Goal: Task Accomplishment & Management: Complete application form

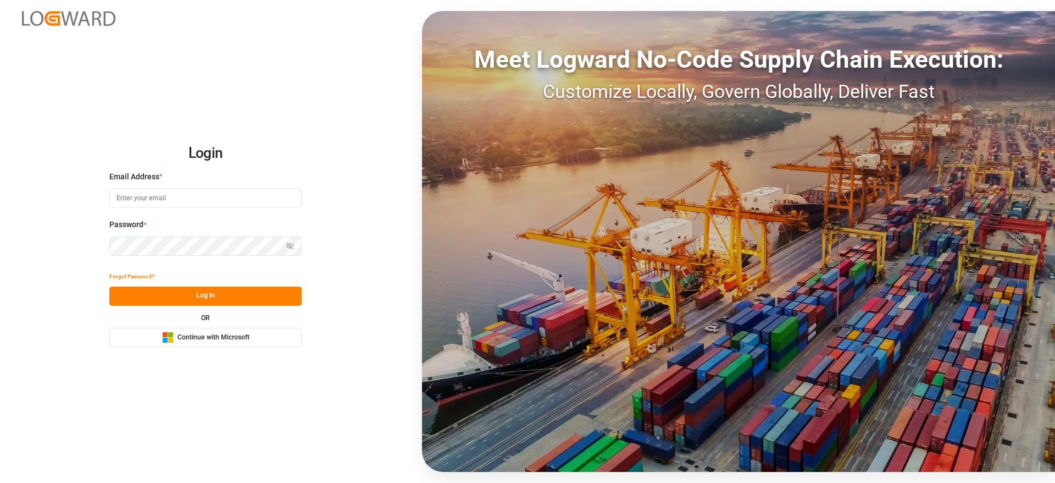
click at [264, 329] on button "Microsoft Logo Continue with Microsoft" at bounding box center [205, 337] width 192 height 19
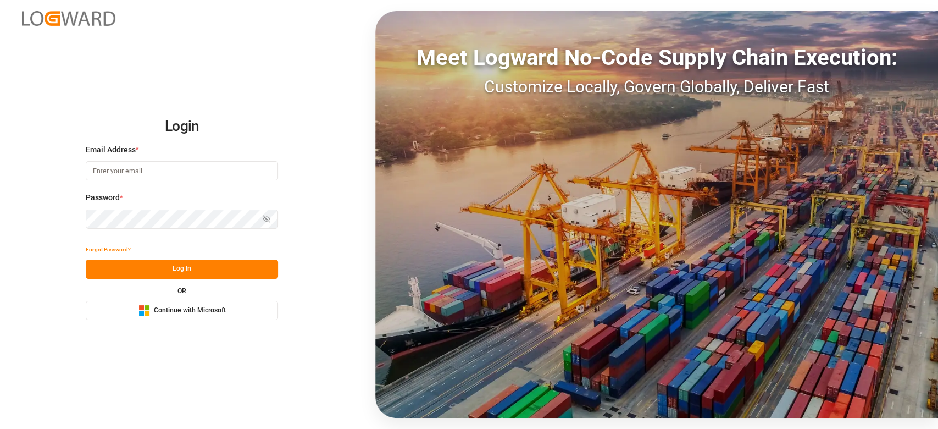
click at [193, 308] on span "Continue with Microsoft" at bounding box center [190, 311] width 72 height 10
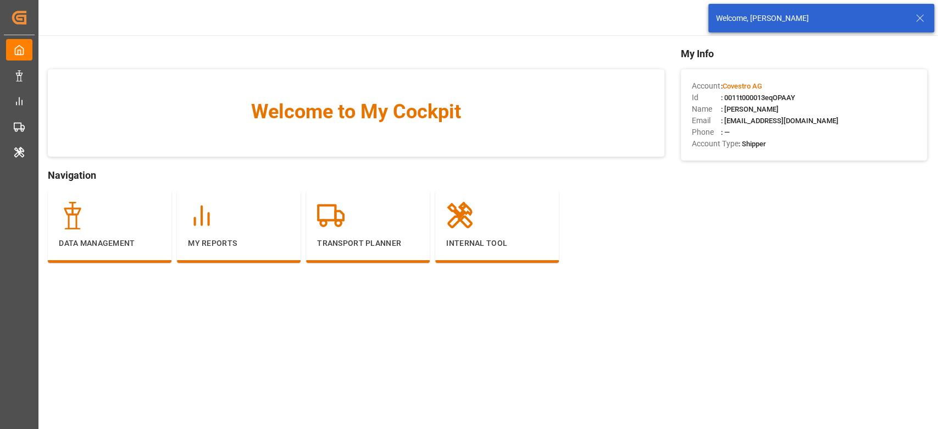
click at [916, 18] on icon at bounding box center [920, 18] width 13 height 13
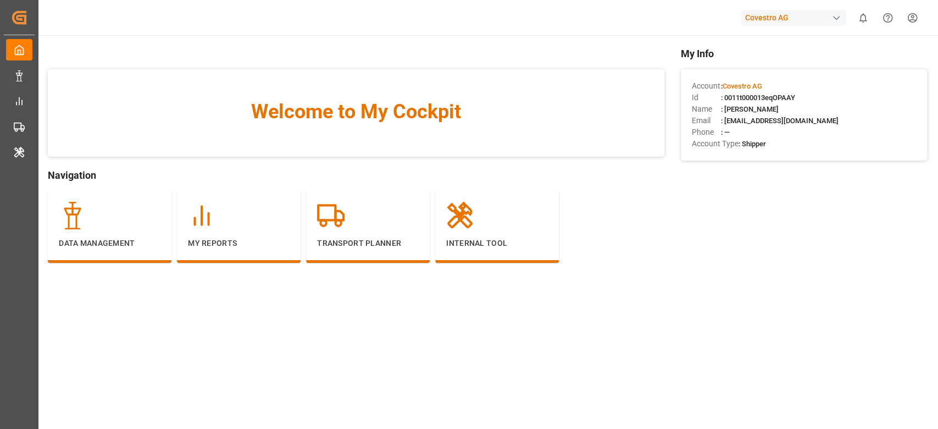
click at [810, 19] on div "Covestro AG" at bounding box center [794, 18] width 106 height 16
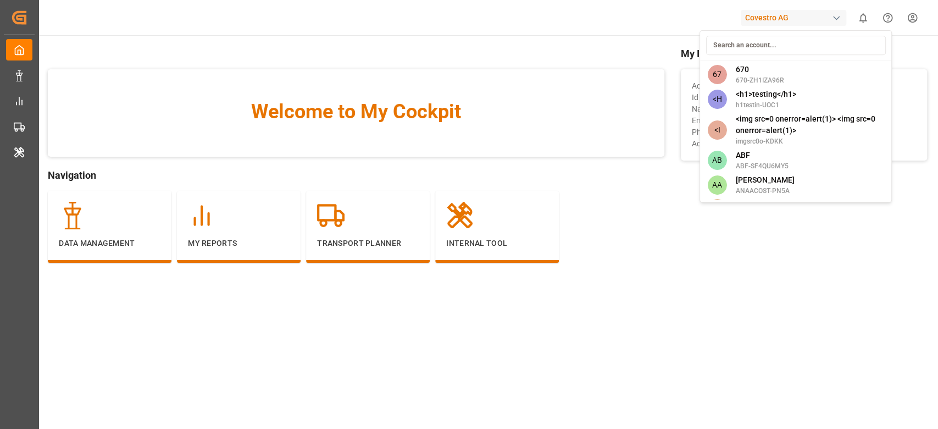
click at [778, 45] on input at bounding box center [796, 45] width 180 height 19
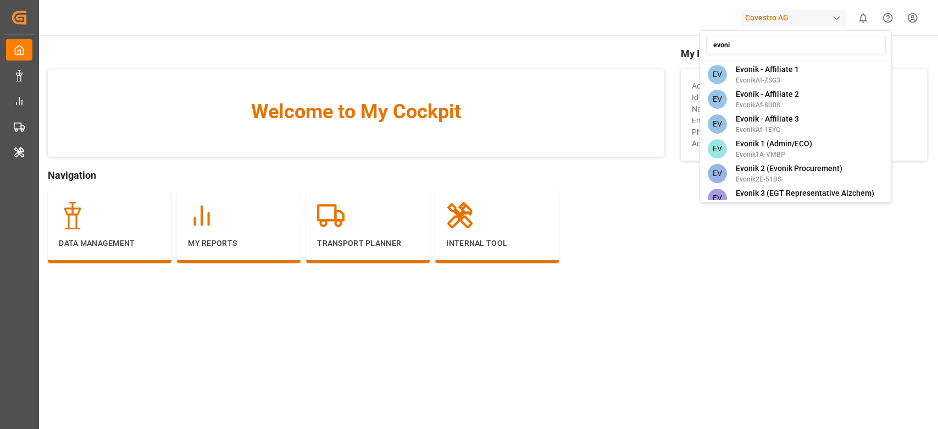
type input "evonik"
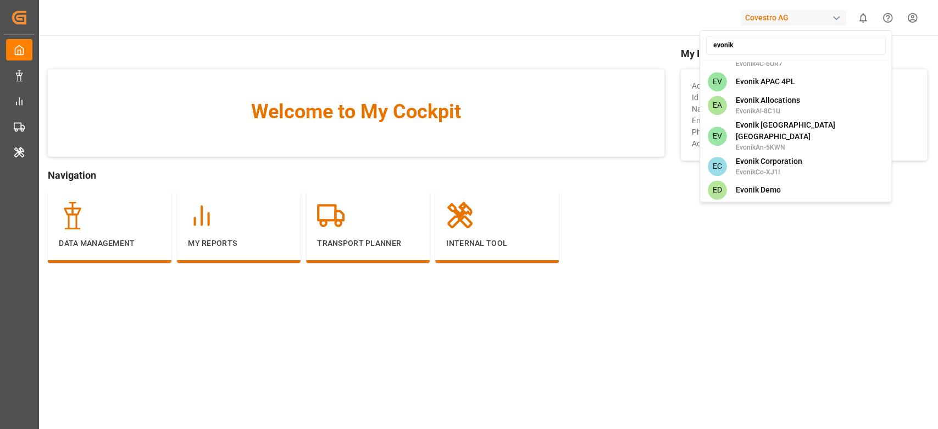
scroll to position [580, 0]
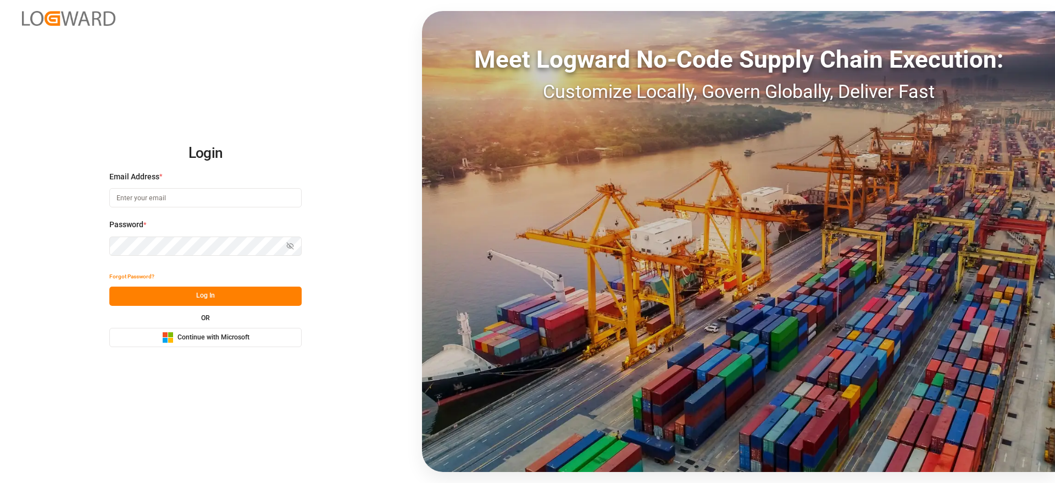
click at [261, 337] on button "Microsoft Logo Continue with Microsoft" at bounding box center [205, 337] width 192 height 19
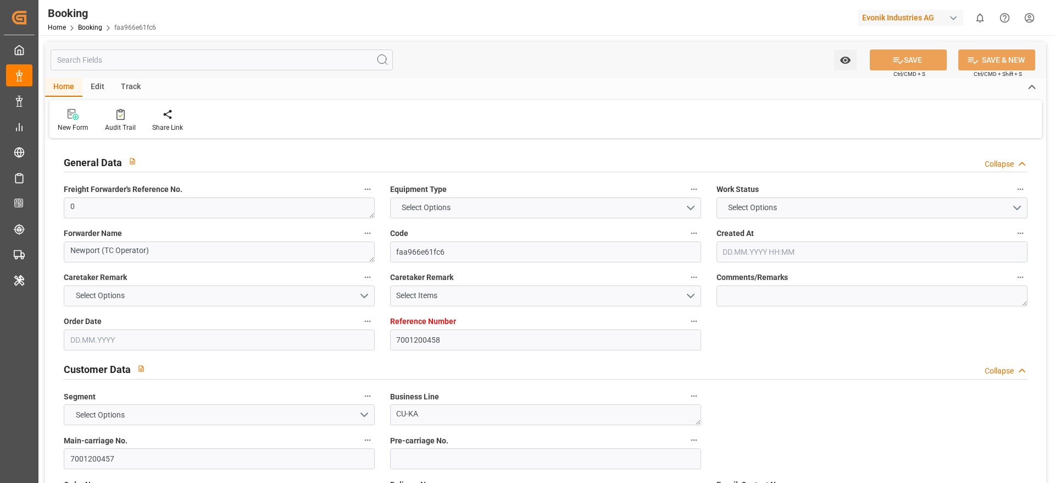
type input "7001200458"
type input "9737462"
type input "OOCL"
type input "Orient Overseas Container Line Ltd"
type input "NLRTM"
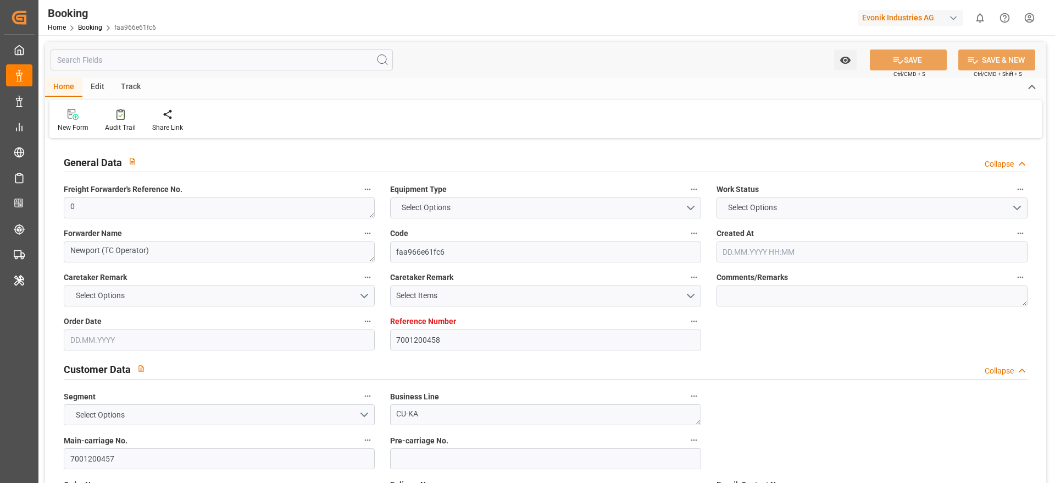
type input "KRPUS"
type input "CNSGH"
type input "0"
type input "20.06.2025 11:00"
type input "20.06.2025"
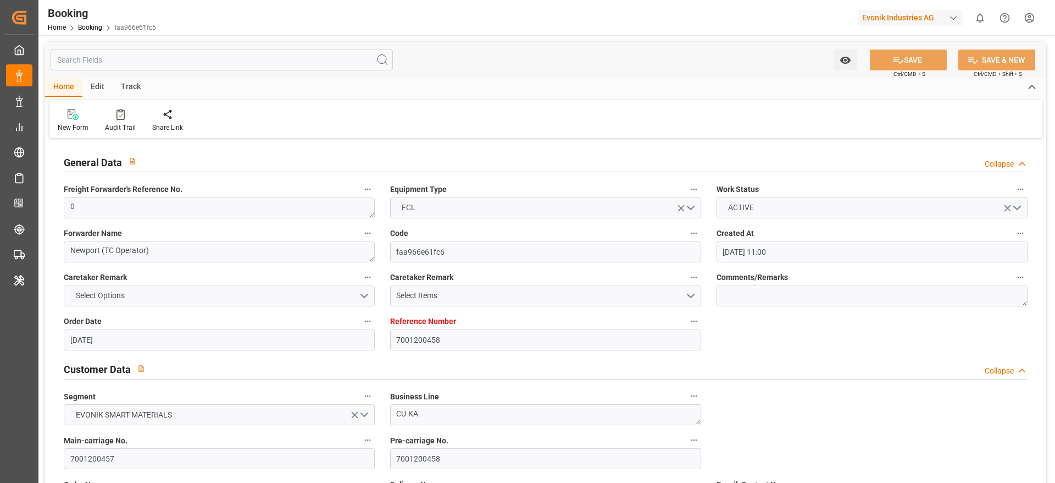
type input "20.09.2025"
type input "17.07.2025"
type input "12.07.2025 00:00"
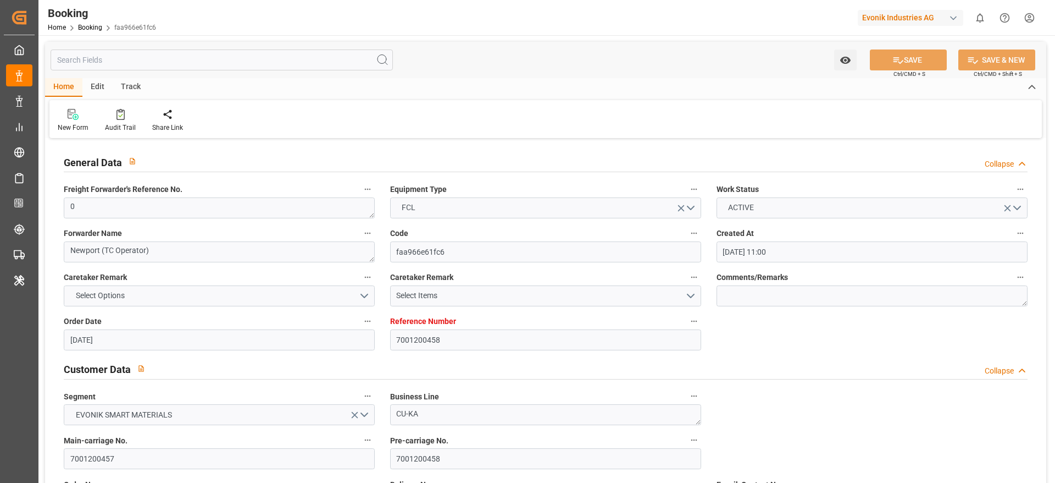
type input "02.07.2025 00:00"
type input "13.09.2025 00:00"
type input "30.08.2025 00:00"
type input "04.09.2025 00:00"
type input "25.08.2025 00:00"
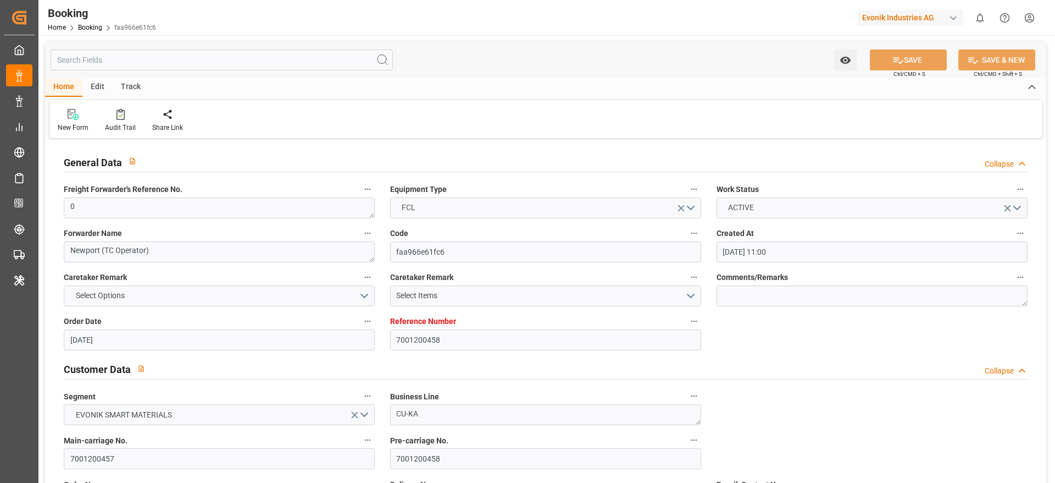
type input "11.09.2025 00:00"
type input "29.08.2025 00:00"
type input "02.07.2025"
type input "02.09.2025 10:27"
click at [108, 107] on div "New Form Audit Trail Share Link" at bounding box center [545, 119] width 993 height 38
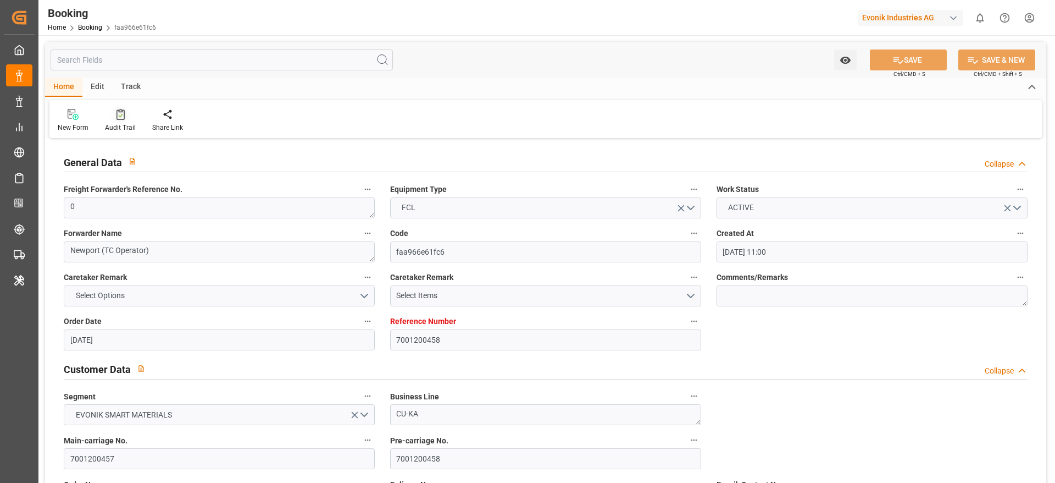
click at [110, 110] on div at bounding box center [120, 114] width 31 height 12
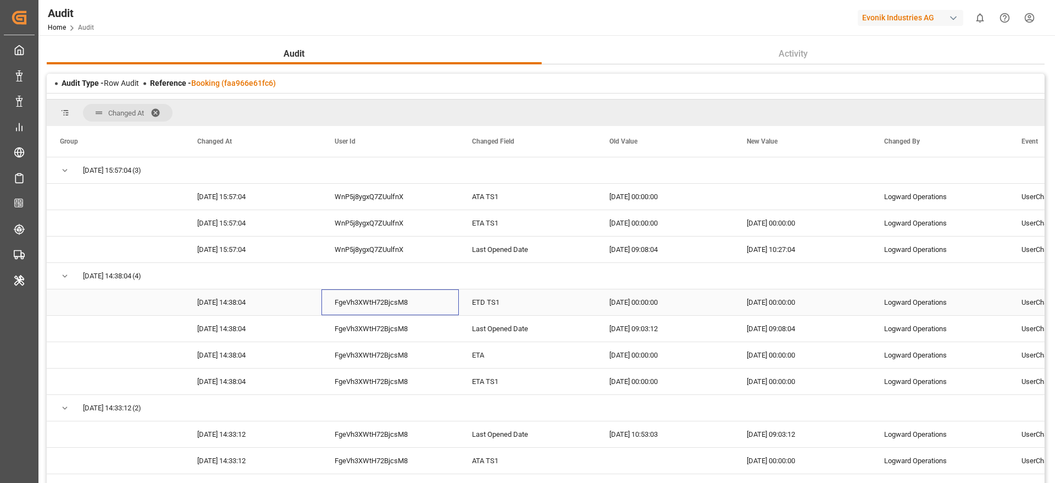
click at [328, 307] on div "FgeVh3XWtH72BjcsM8" at bounding box center [390, 302] width 137 height 26
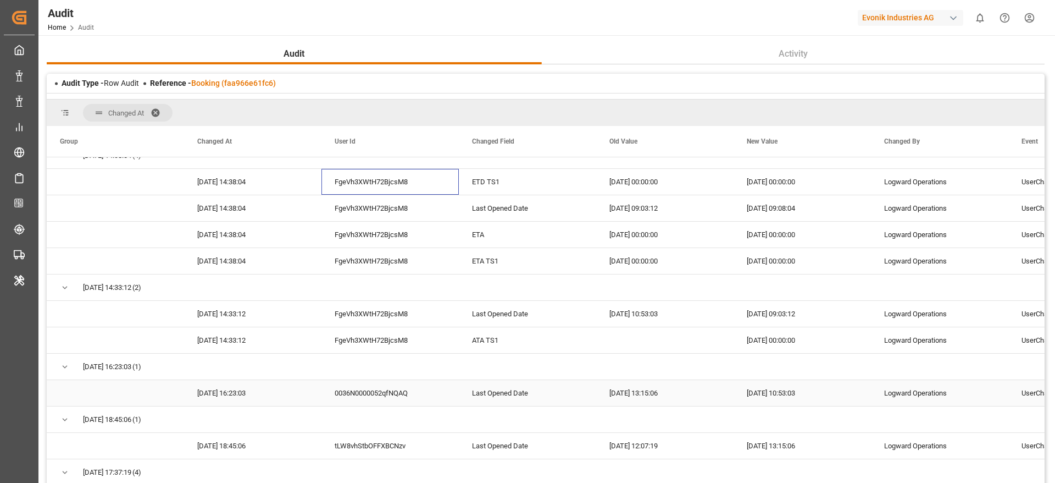
scroll to position [118, 0]
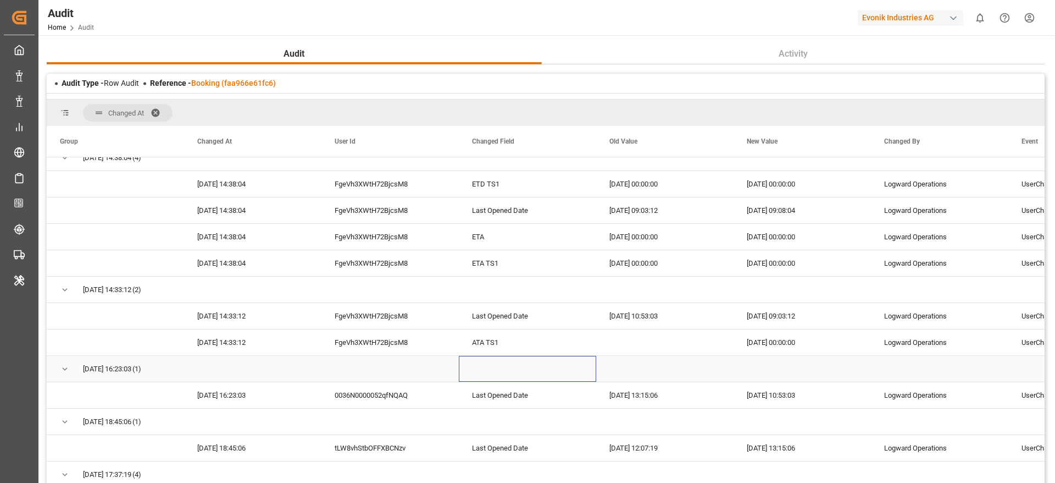
click at [489, 356] on div "Press SPACE to select this row." at bounding box center [527, 369] width 137 height 26
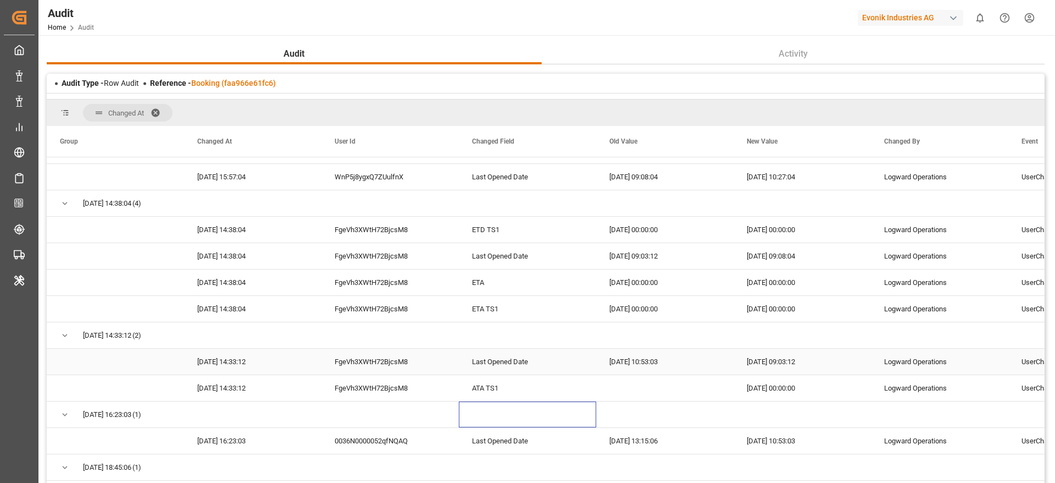
scroll to position [79, 0]
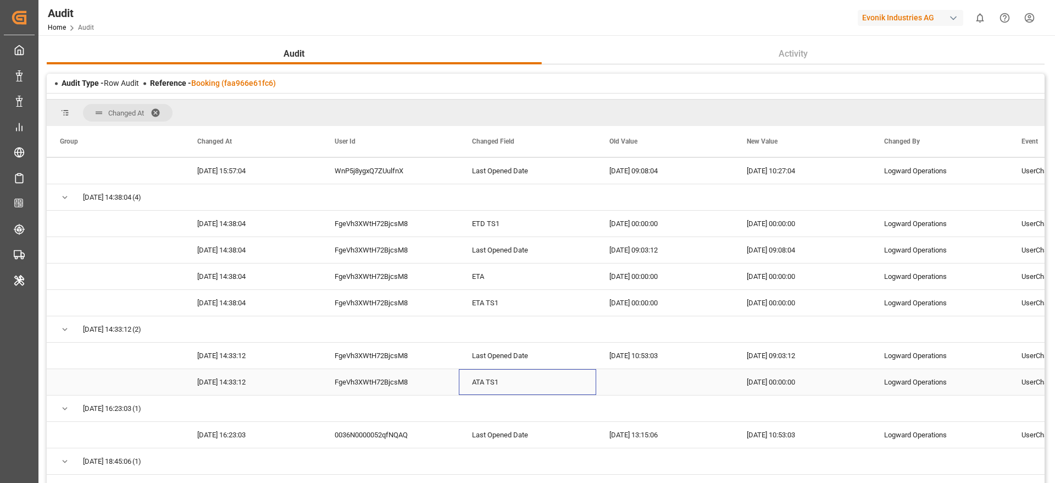
click at [495, 389] on div "ATA TS1" at bounding box center [527, 382] width 137 height 26
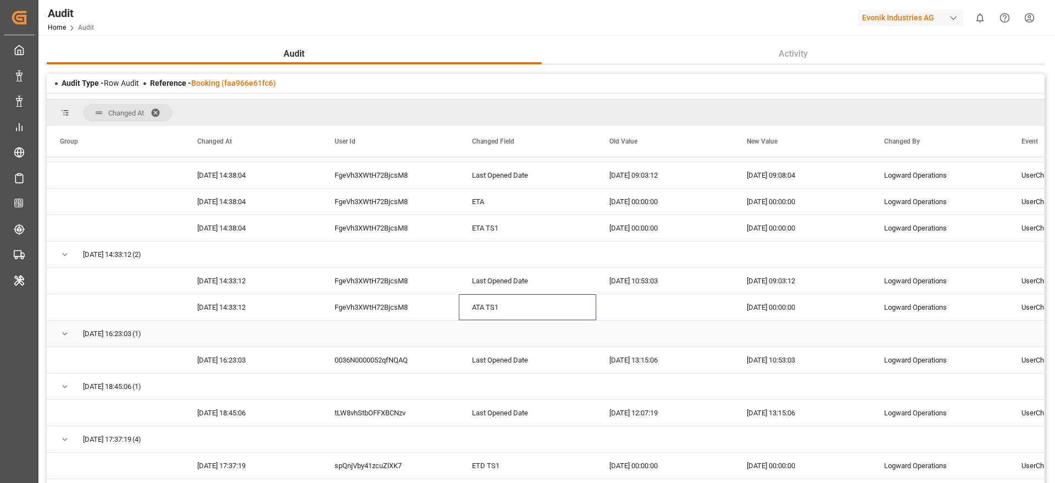
scroll to position [0, 0]
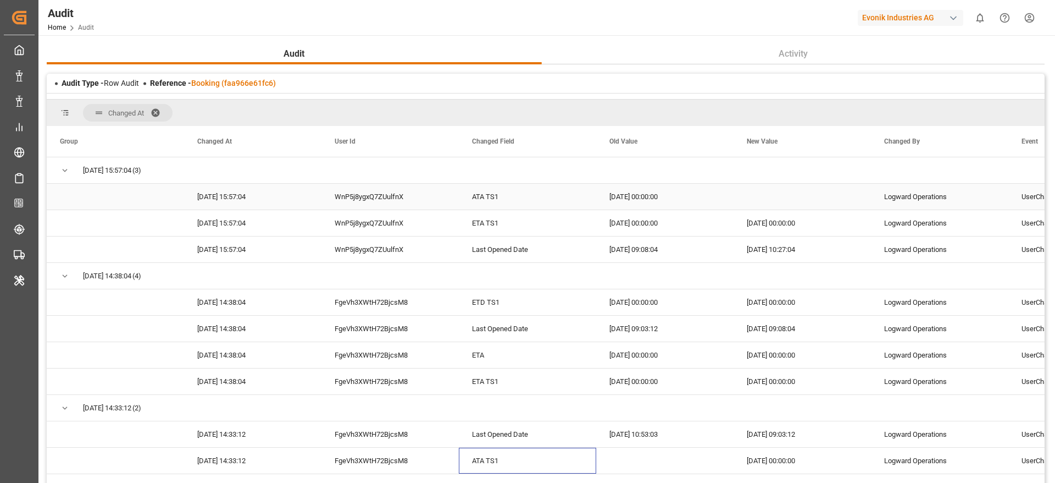
click at [657, 194] on div "2025-08-28 00:00:00" at bounding box center [664, 197] width 137 height 26
click at [767, 209] on div "02.09.2025 15:57:04 WnP5j8ygxQ7ZUulfnX ATA TS1 2025-08-28 00:00:00 Logward Oper…" at bounding box center [803, 197] width 1512 height 26
click at [767, 185] on div "Press SPACE to select this row." at bounding box center [802, 197] width 137 height 26
click at [247, 82] on link "Booking (faa966e61fc6)" at bounding box center [233, 83] width 85 height 9
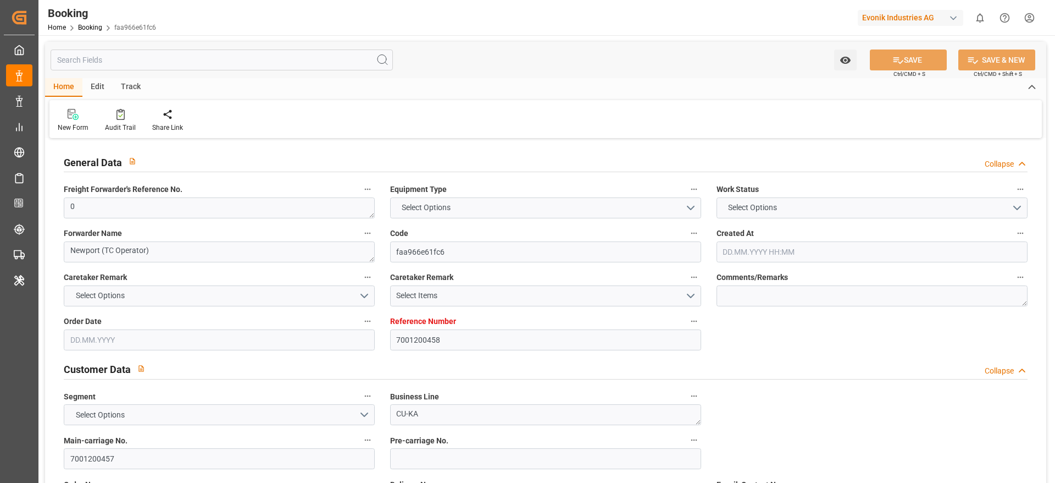
type input "7001200458"
type input "9737462"
type input "OOCL"
type input "Orient Overseas Container Line Ltd"
type input "NLRTM"
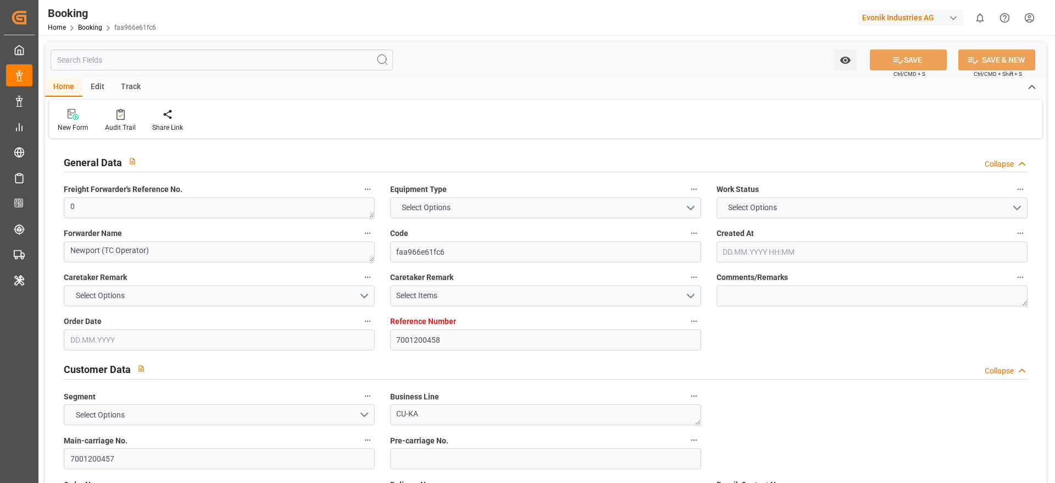
type input "KRPUS"
type input "CNSGH"
type input "0"
type input "20.06.2025 11:00"
type input "20.06.2025"
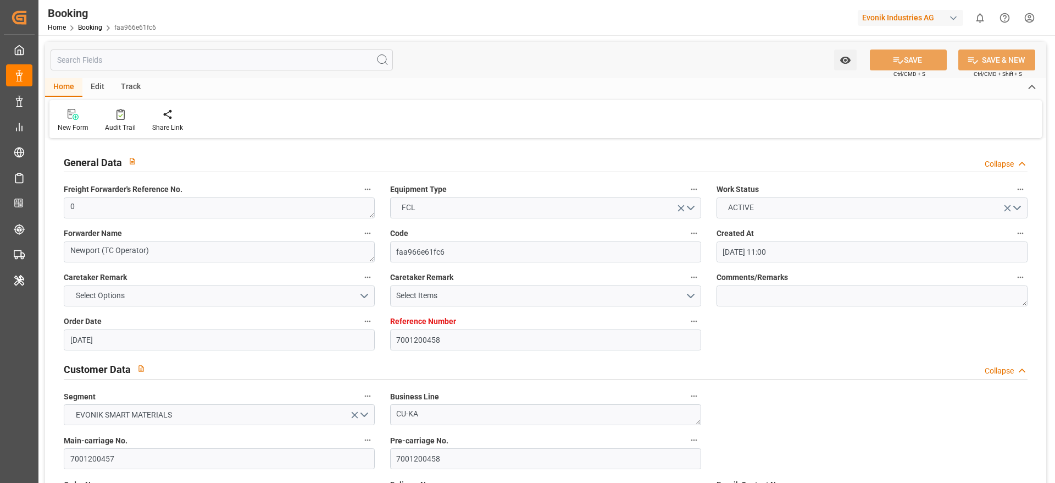
type input "20.09.2025"
type input "17.07.2025"
type input "12.07.2025 00:00"
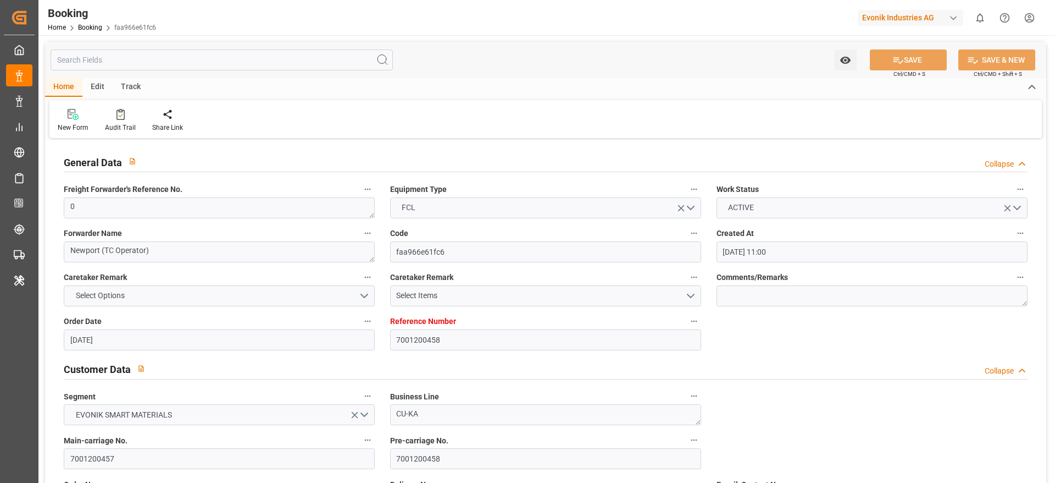
type input "02.07.2025 00:00"
type input "13.09.2025 00:00"
type input "30.08.2025 00:00"
type input "04.09.2025 00:00"
type input "25.08.2025 00:00"
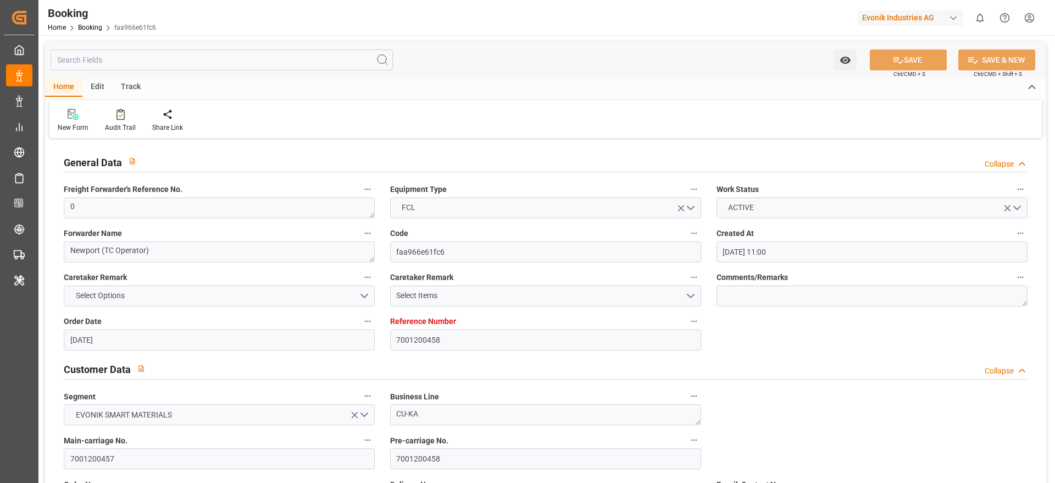
type input "11.09.2025 00:00"
type input "29.08.2025 00:00"
type input "02.07.2025"
type input "02.09.2025 10:27"
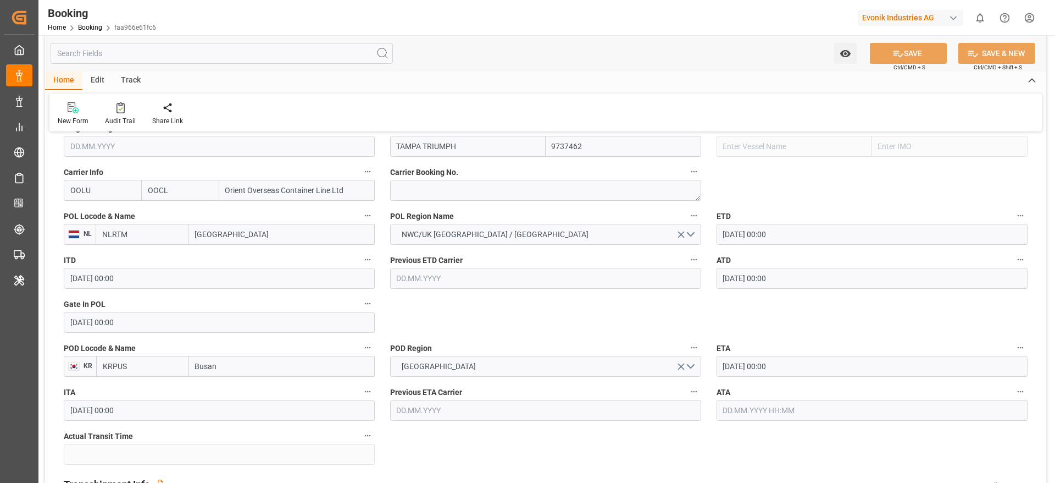
scroll to position [804, 0]
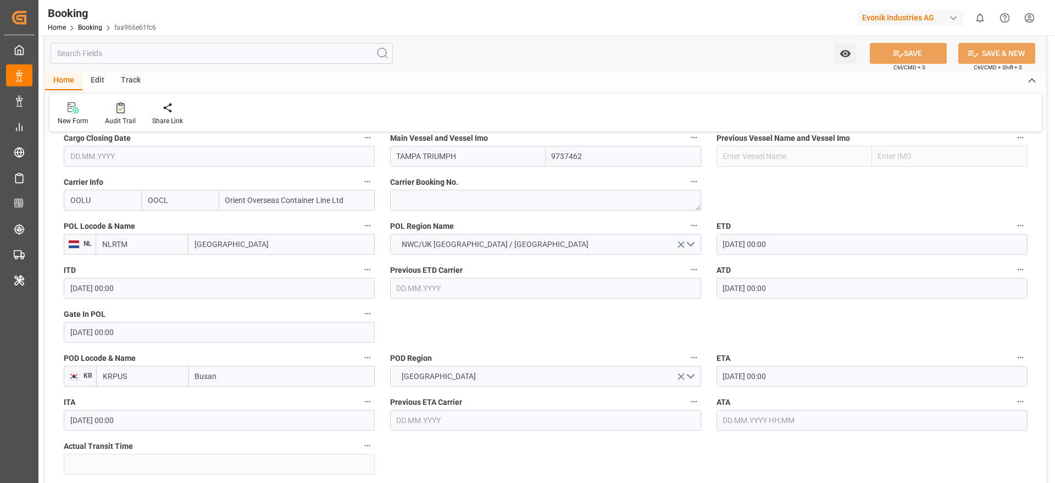
click at [134, 114] on div "Audit Trail" at bounding box center [120, 114] width 47 height 24
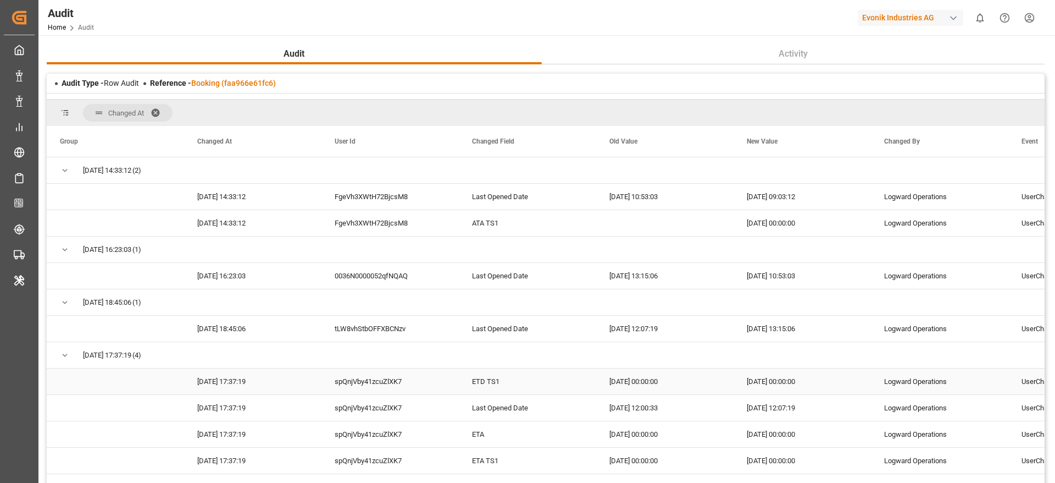
scroll to position [236, 0]
click at [539, 344] on div "Press SPACE to select this row." at bounding box center [527, 357] width 137 height 26
click at [535, 336] on div "Last Opened Date" at bounding box center [527, 330] width 137 height 26
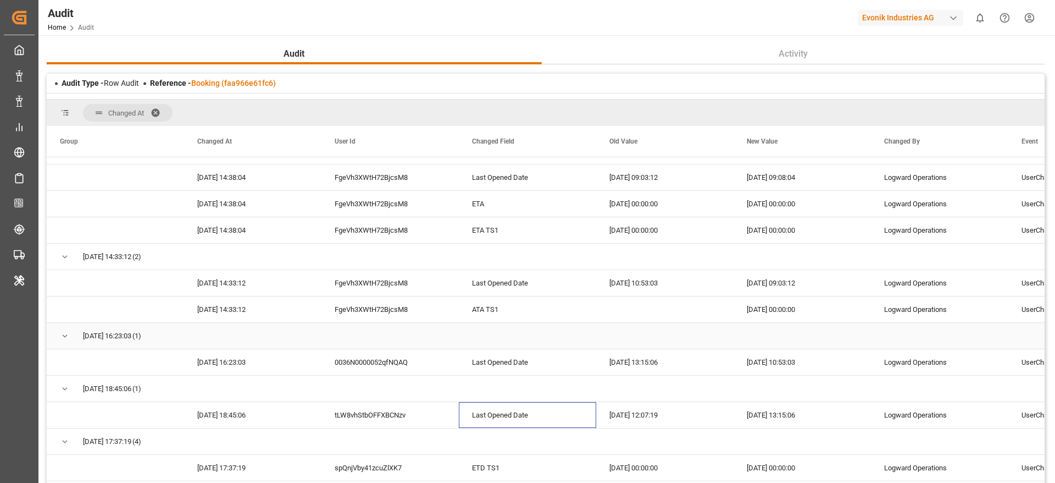
scroll to position [150, 0]
click at [508, 373] on div "Last Opened Date" at bounding box center [527, 363] width 137 height 26
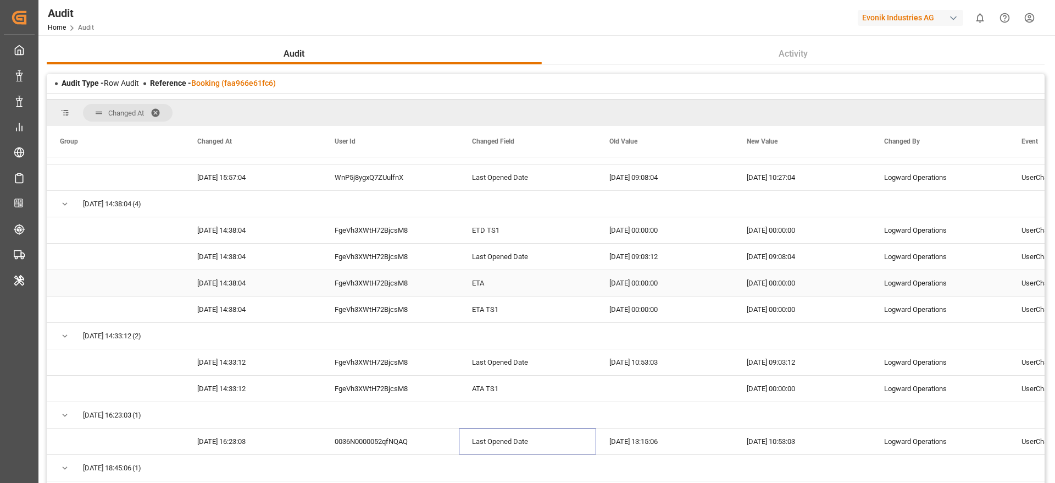
scroll to position [71, 0]
click at [480, 395] on div "ATA TS1" at bounding box center [527, 390] width 137 height 26
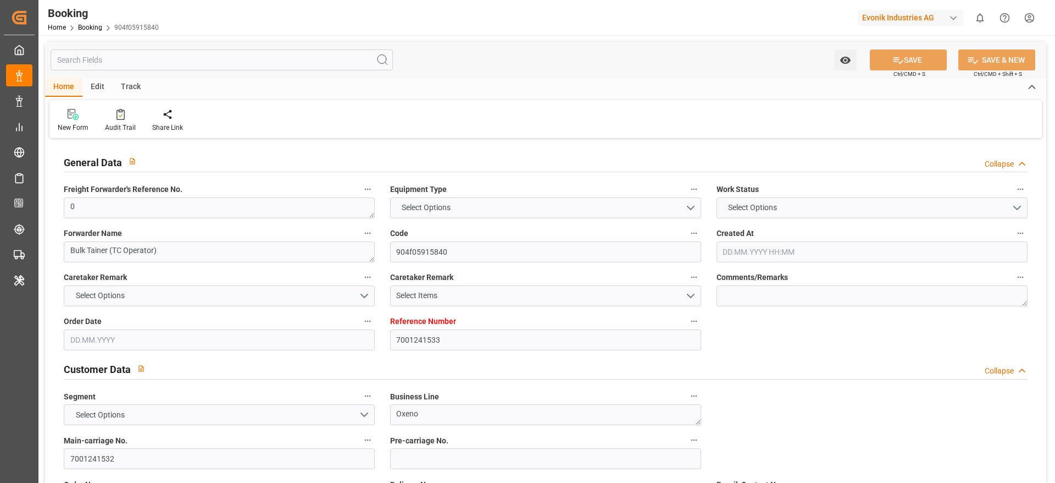
type input "7001241533"
type input "9279977"
type input "MSC"
type input "Mediterranean Shipping Company"
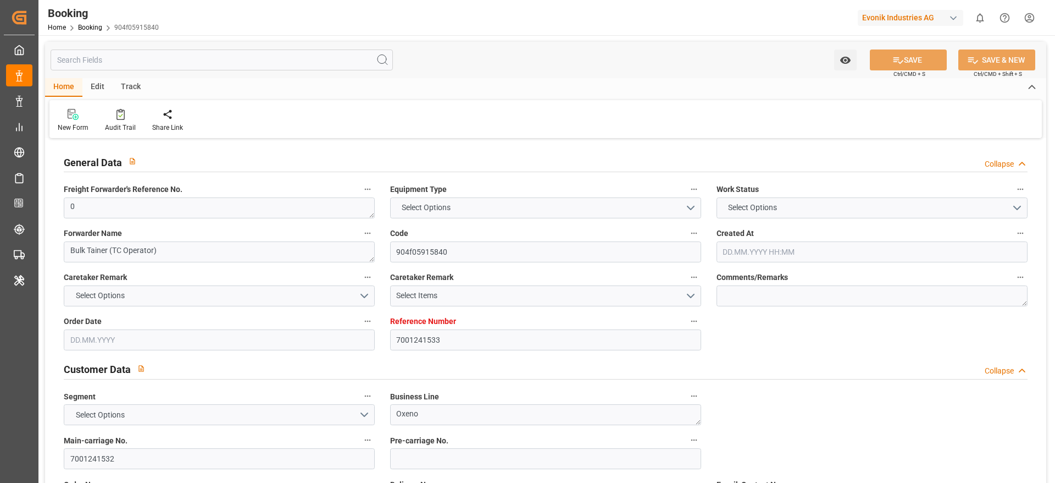
type input "BEANR"
type input "TRIST"
type input "4"
type input "06.08.2025 06:51"
type input "06.08.2025"
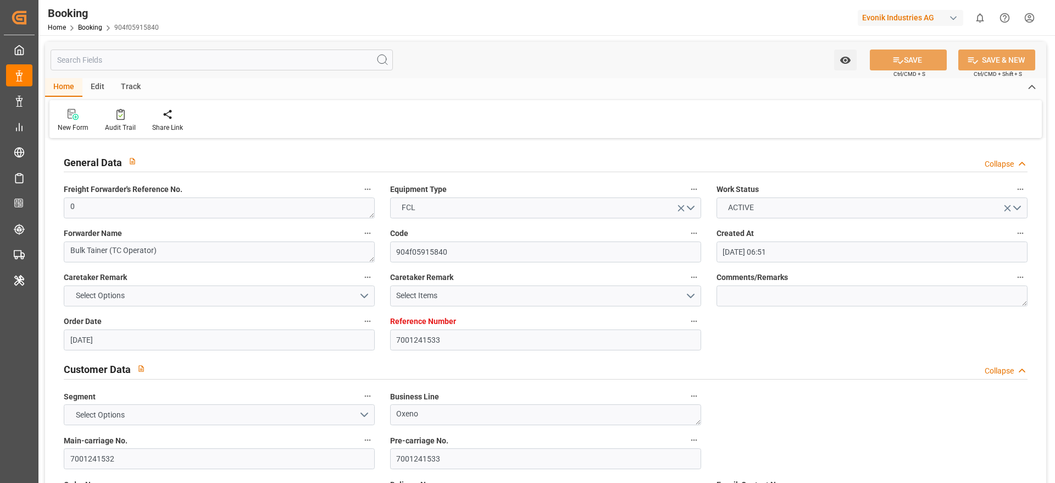
type input "12.09.2025"
type input "21.08.2025"
type input "21.08.2025 00:00"
type input "30.08.2025 00:00"
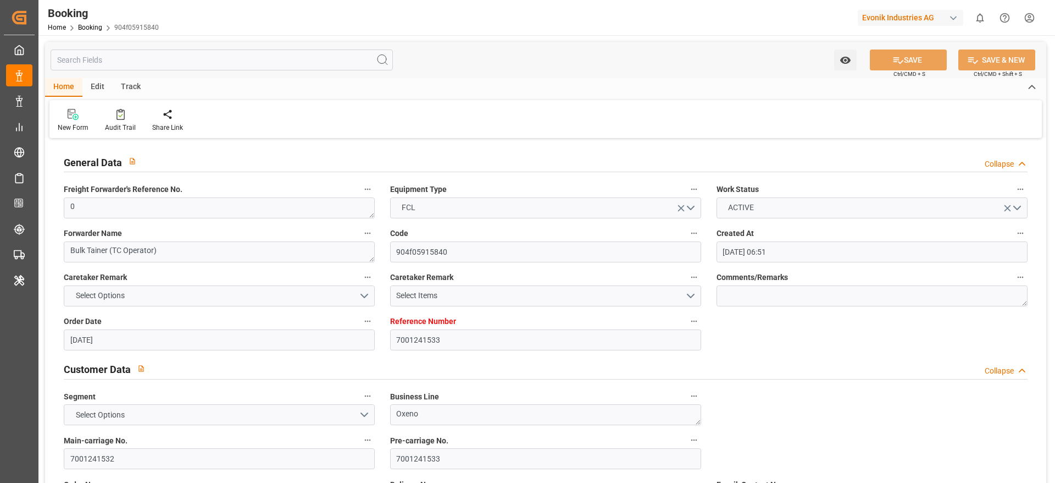
type input "29.08.2025 00:00"
type input "12.09.2025 00:00"
type input "21.08.2025"
type input "02.09.2025 07:25"
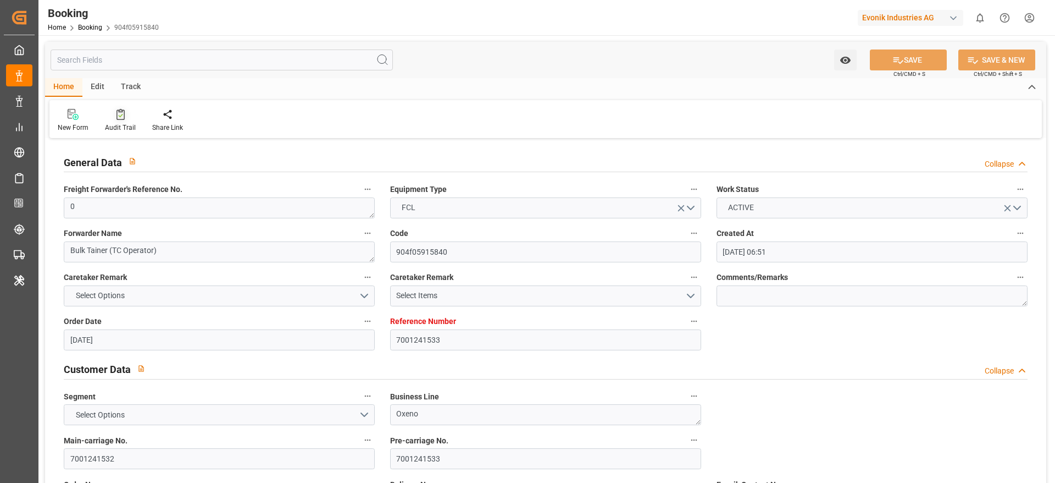
click at [124, 125] on div "Audit Trail" at bounding box center [120, 128] width 31 height 10
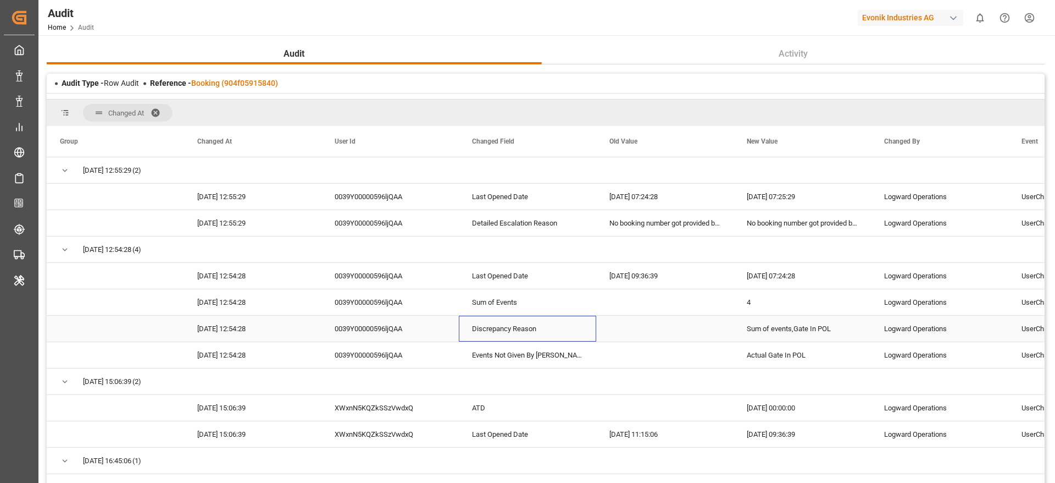
click at [571, 328] on div "Discrepancy Reason" at bounding box center [527, 329] width 137 height 26
click at [730, 337] on div "Press SPACE to select this row." at bounding box center [664, 329] width 137 height 26
click at [760, 339] on div "Sum of events,Gate In POL" at bounding box center [802, 329] width 137 height 26
click at [770, 349] on div "Actual Gate In POL" at bounding box center [802, 355] width 137 height 26
click at [671, 231] on div "No booking number got provided by customer/forwarder" at bounding box center [664, 223] width 137 height 26
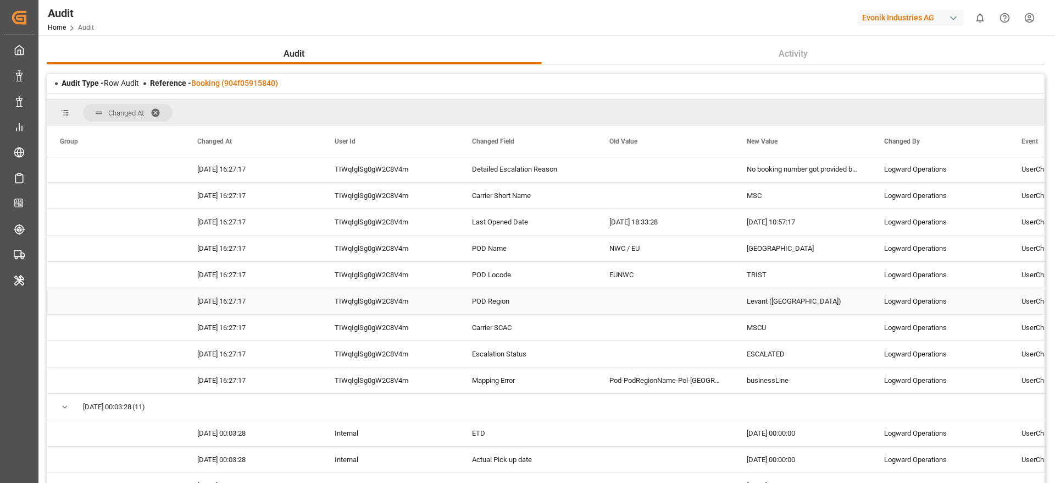
scroll to position [793, 0]
click at [458, 326] on div "TIWqIglSg0gW2C8V4m" at bounding box center [390, 327] width 137 height 26
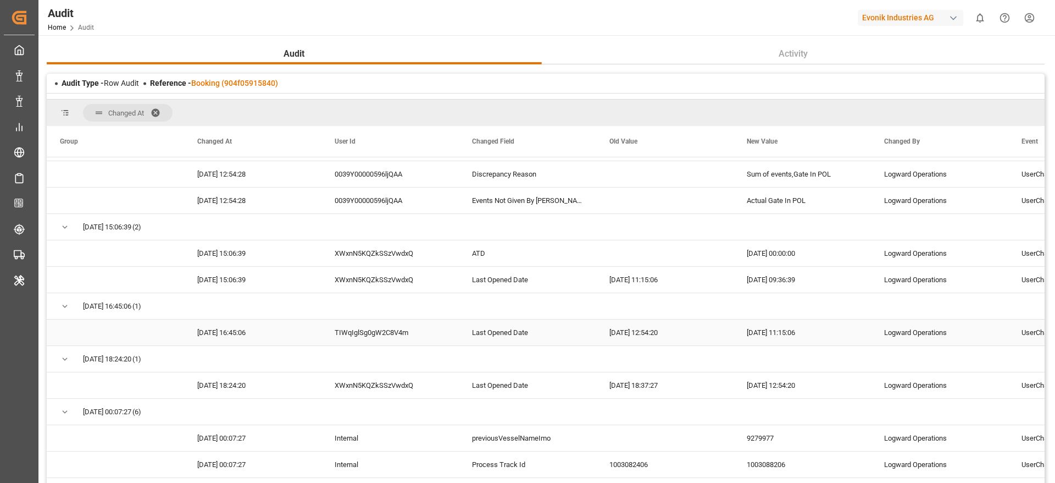
scroll to position [155, 0]
click at [404, 380] on div "XWxnN5KQZkSSzVwdxQ" at bounding box center [390, 385] width 137 height 26
click at [435, 257] on div "XWxnN5KQZkSSzVwdxQ" at bounding box center [390, 253] width 137 height 26
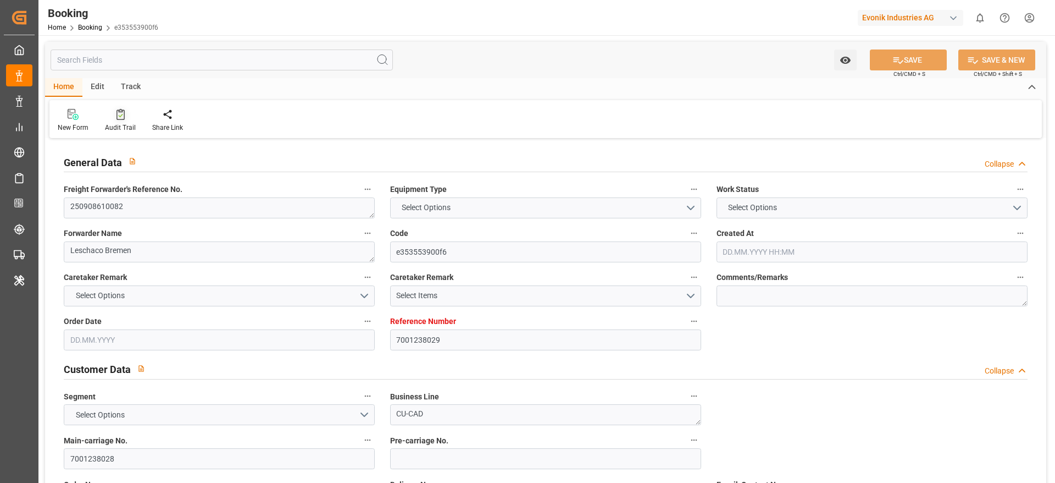
type input "7001238029"
type input "9366225"
type input "9227314"
type input "MSC"
type input "Mediterranean Shipping Company"
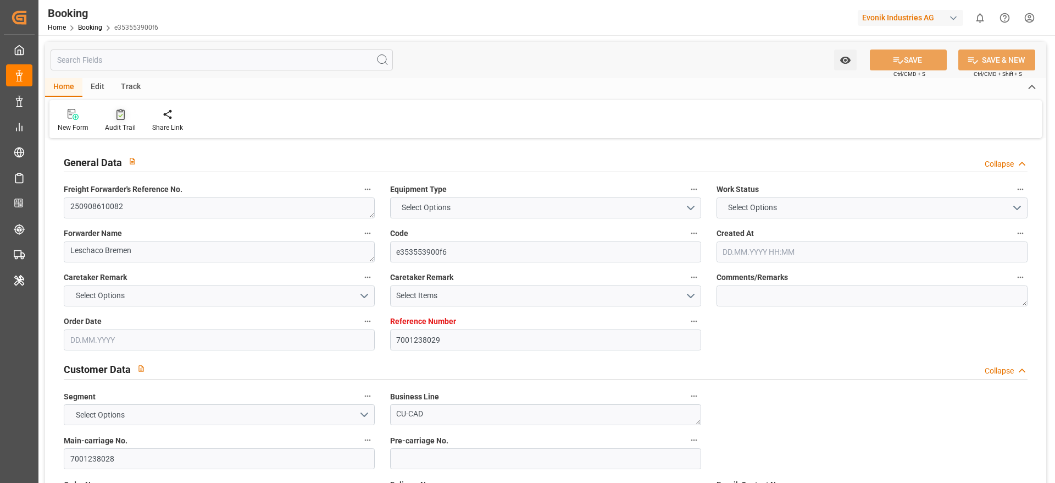
type input "BEANR"
type input "USBOS"
type input "0"
type input "[DATE] 05:47"
type input "[DATE]"
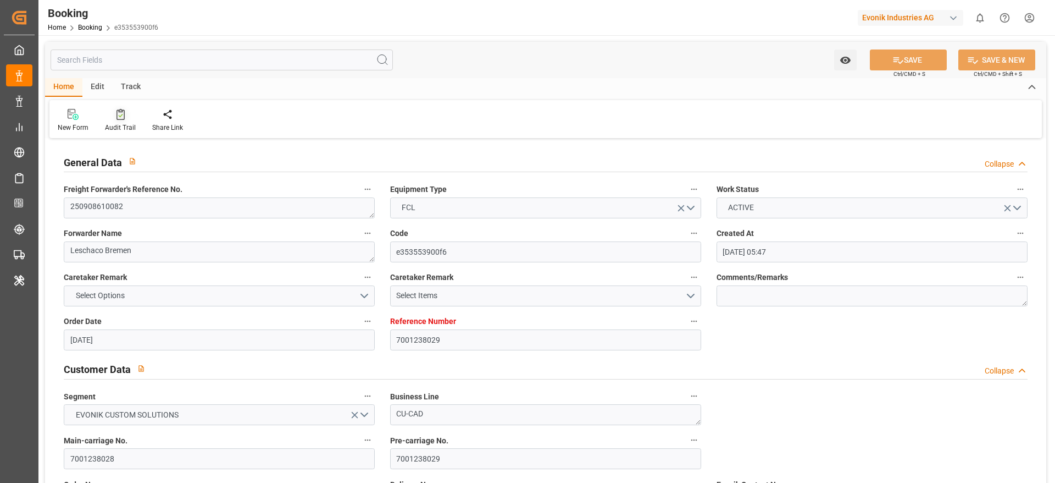
type input "[DATE]"
type input "[DATE] 00:00"
type input "[DATE]"
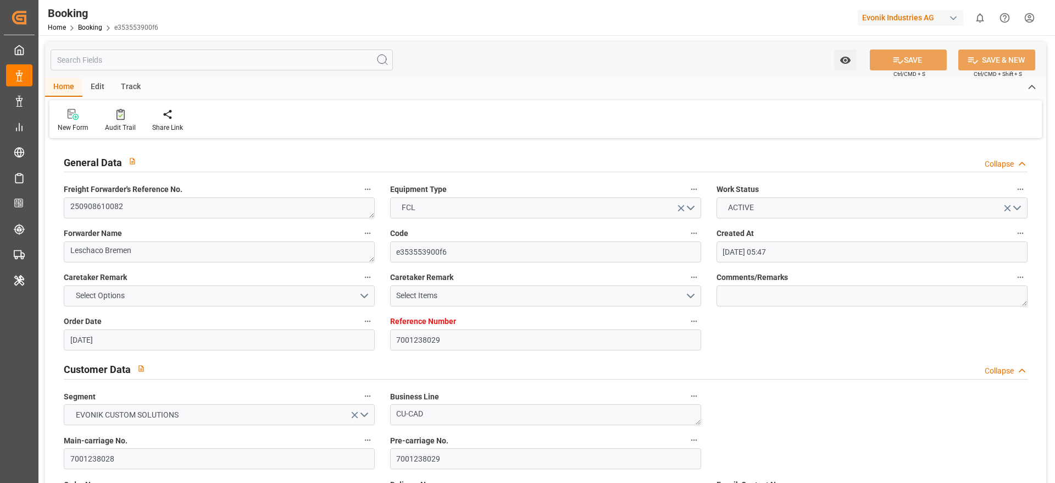
type input "[DATE] 00:00"
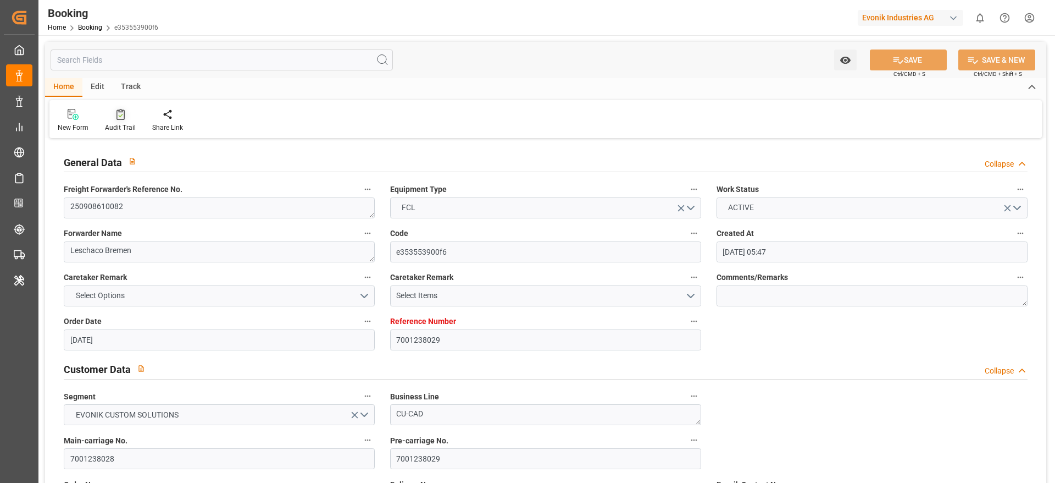
type input "[DATE]"
type input "[DATE] 10:25"
click at [123, 124] on div "Audit Trail" at bounding box center [120, 128] width 31 height 10
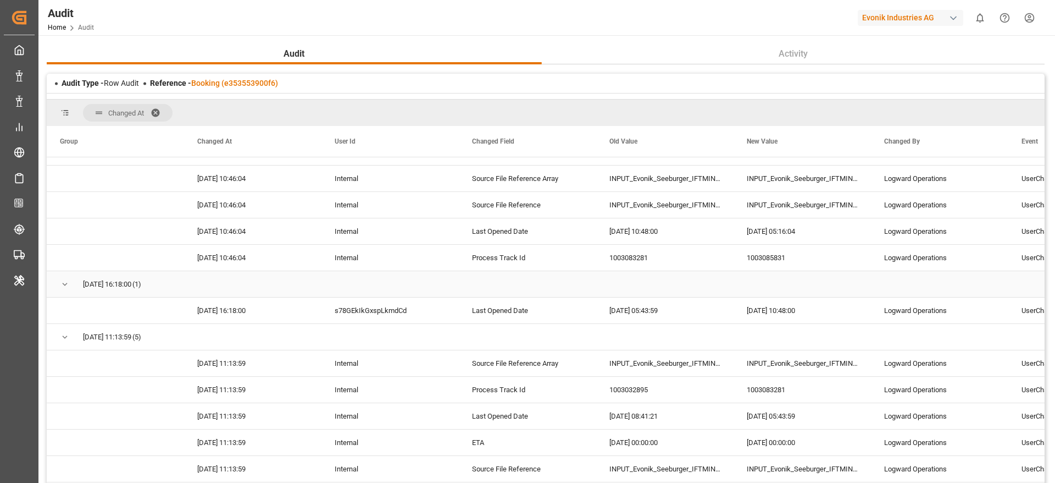
scroll to position [3104, 0]
click at [369, 329] on div "Press SPACE to select this row." at bounding box center [390, 337] width 137 height 26
click at [388, 316] on div "s78GEkIkGxspLkmdCd" at bounding box center [390, 311] width 137 height 26
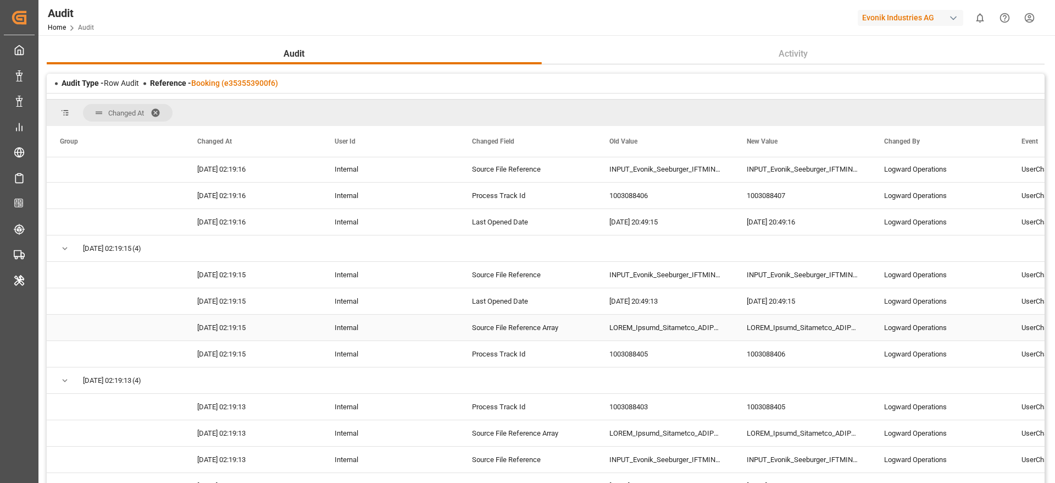
scroll to position [192, 0]
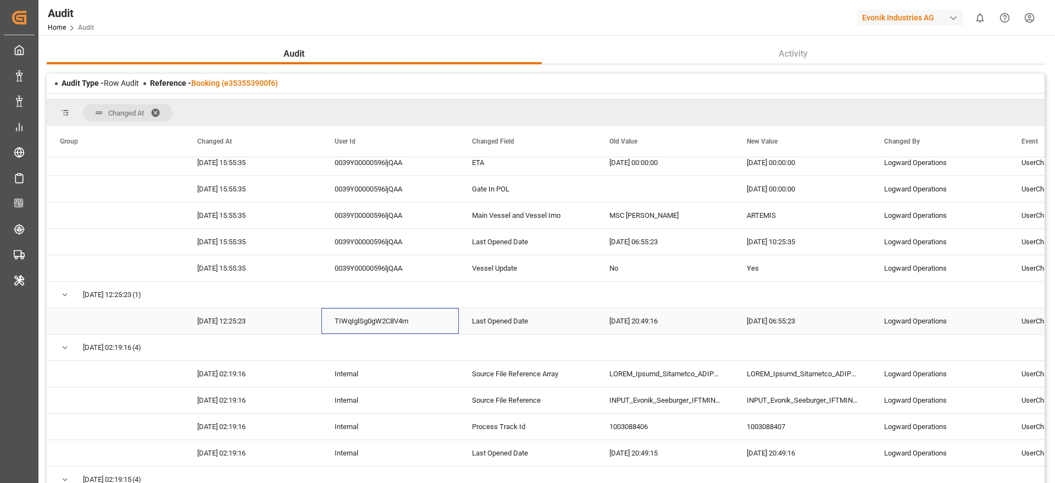
click at [388, 316] on div "TIWqIglSg0gW2C8V4m" at bounding box center [390, 321] width 137 height 26
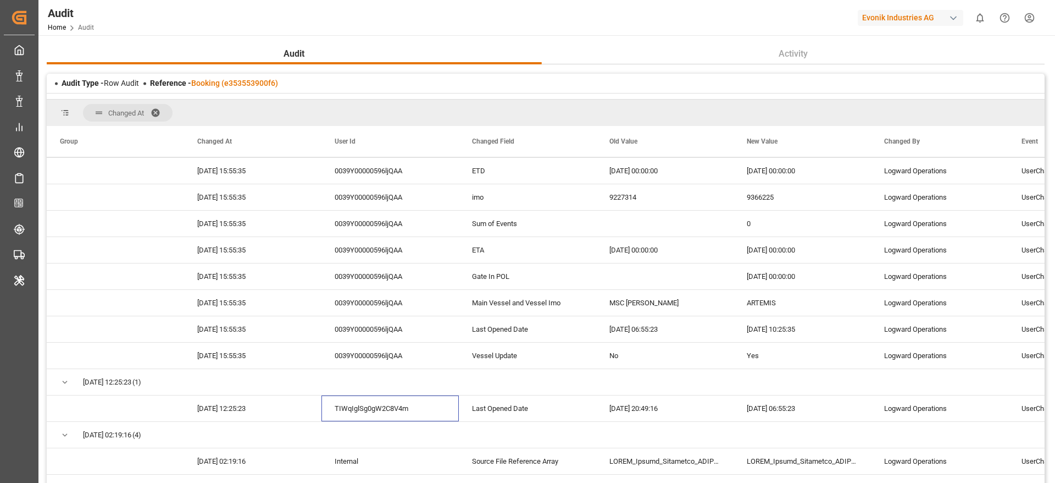
scroll to position [0, 0]
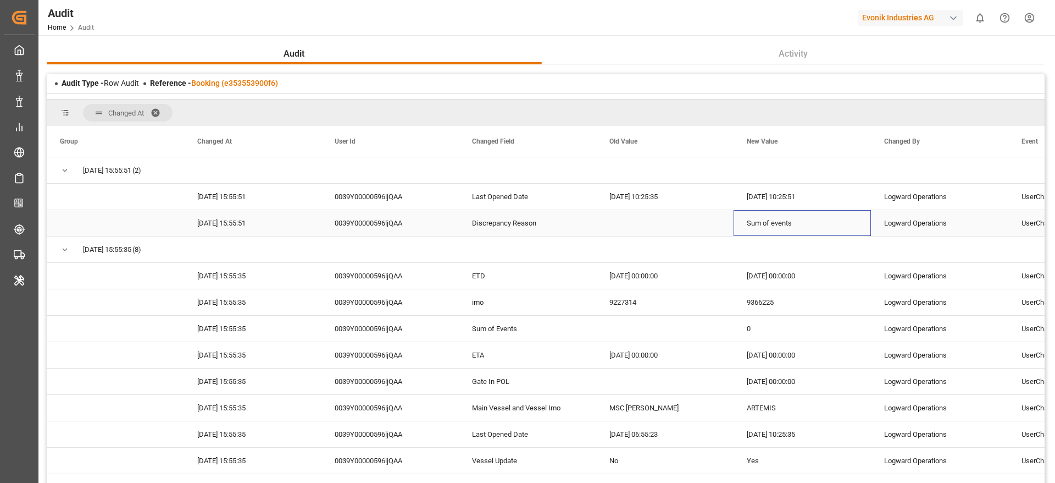
click at [778, 215] on div "Sum of events" at bounding box center [802, 223] width 137 height 26
click at [479, 222] on div "Discrepancy Reason" at bounding box center [527, 223] width 137 height 26
